Goal: Download file/media

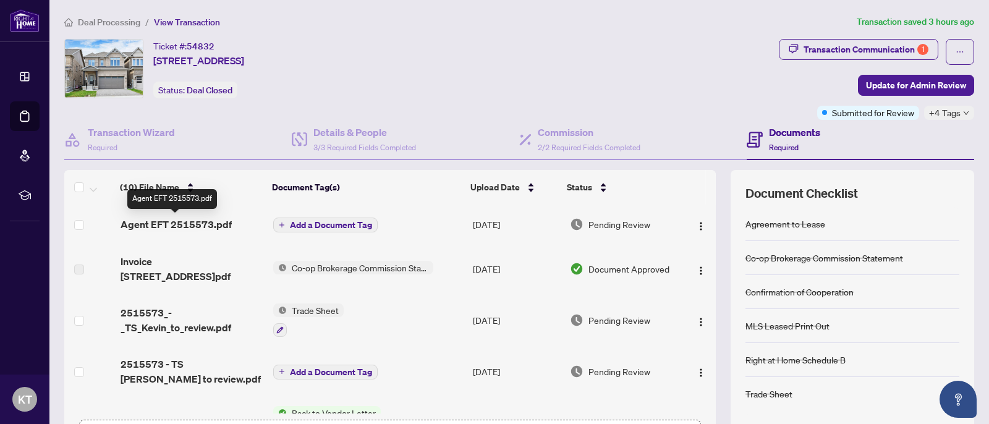
click at [205, 228] on span "Agent EFT 2515573.pdf" at bounding box center [176, 224] width 111 height 15
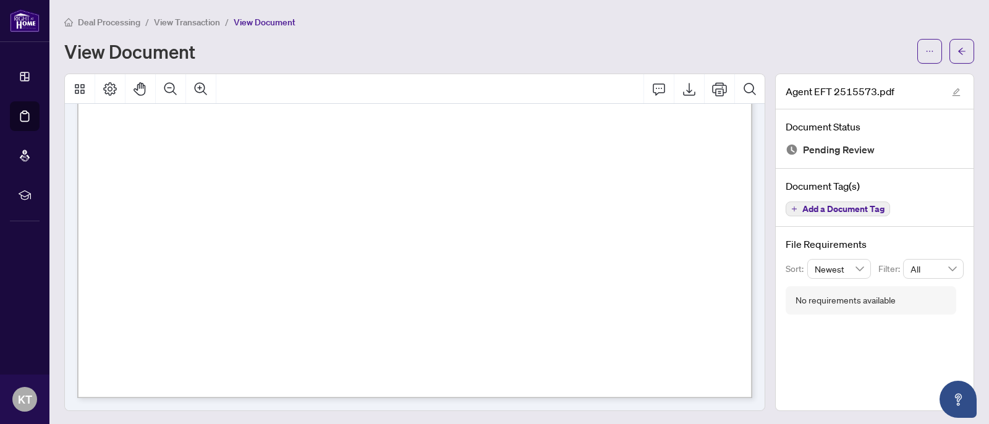
scroll to position [2, 0]
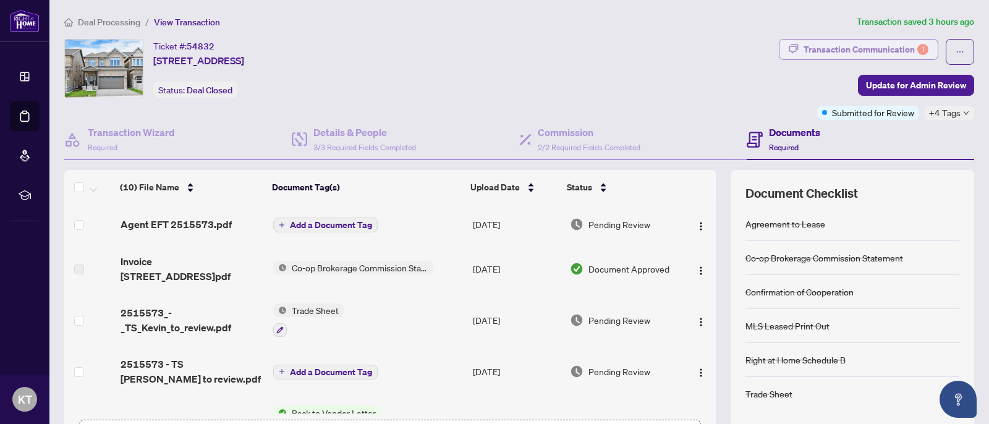
click at [879, 49] on div "Transaction Communication 1" at bounding box center [866, 50] width 125 height 20
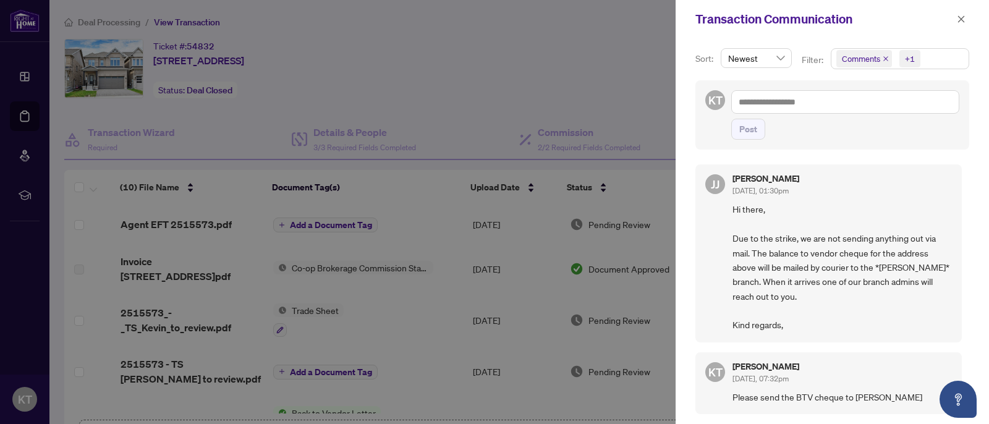
click at [616, 55] on div at bounding box center [494, 212] width 989 height 424
